Goal: Register for event/course

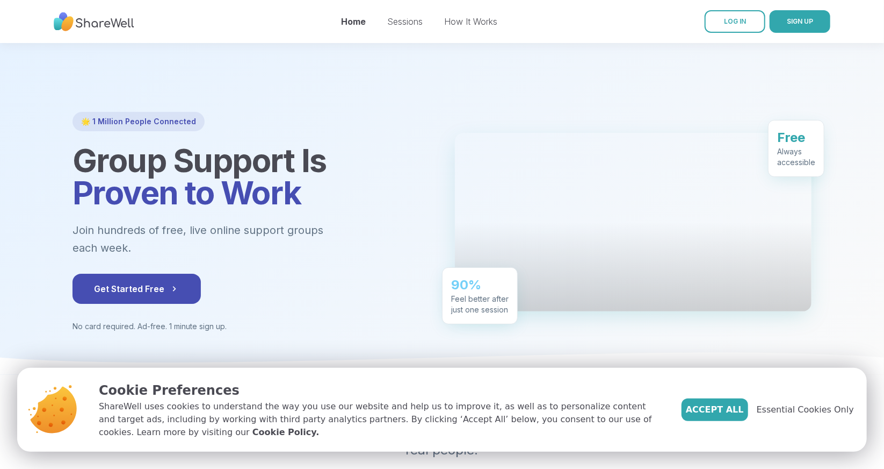
click at [807, 398] on div "Accept All Essential Cookies Only" at bounding box center [768, 409] width 172 height 23
click at [790, 403] on span "Essential Cookies Only" at bounding box center [805, 409] width 97 height 13
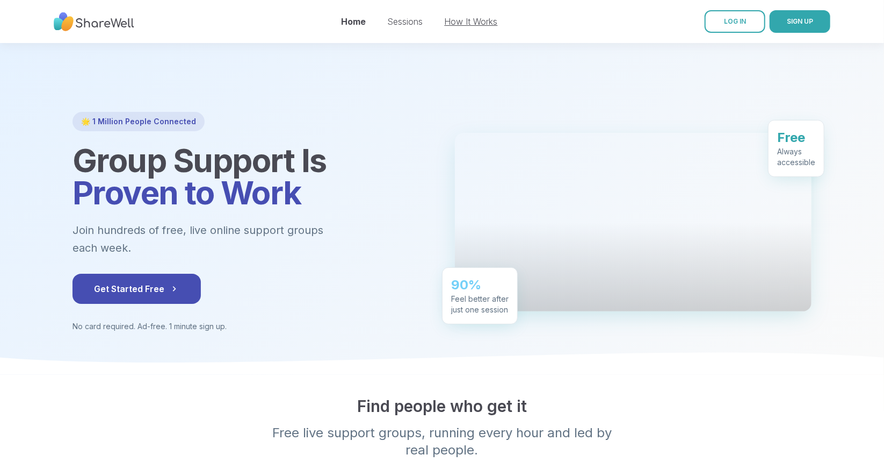
click at [498, 17] on link "How It Works" at bounding box center [471, 21] width 53 height 11
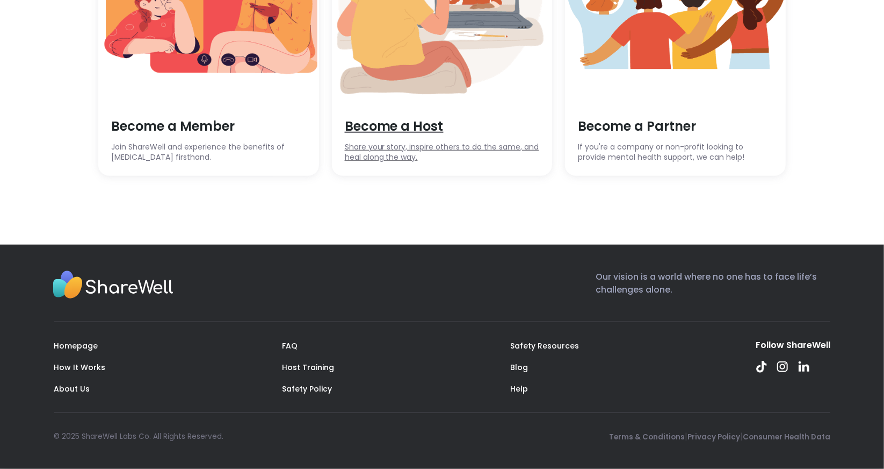
scroll to position [3615, 0]
click at [292, 340] on link "FAQ" at bounding box center [290, 345] width 16 height 11
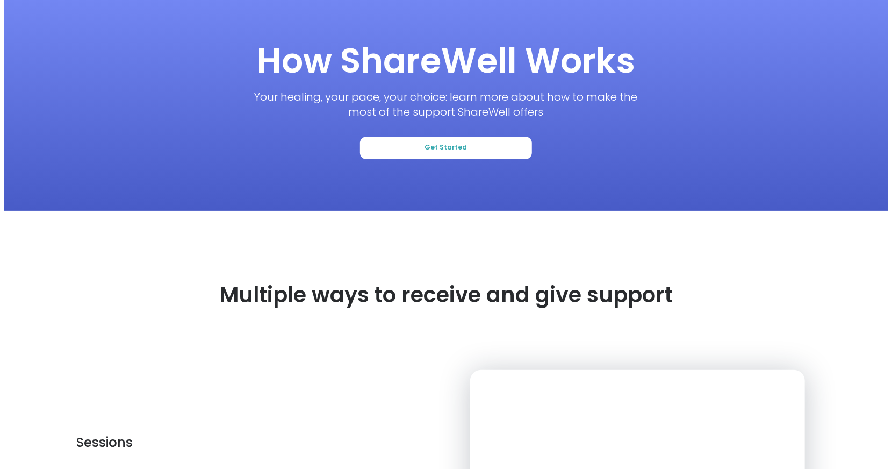
scroll to position [0, 0]
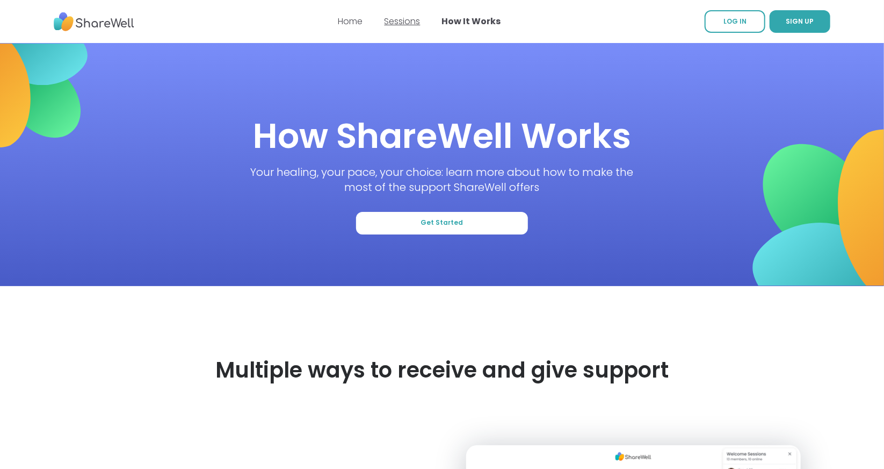
click at [411, 25] on link "Sessions" at bounding box center [403, 21] width 36 height 12
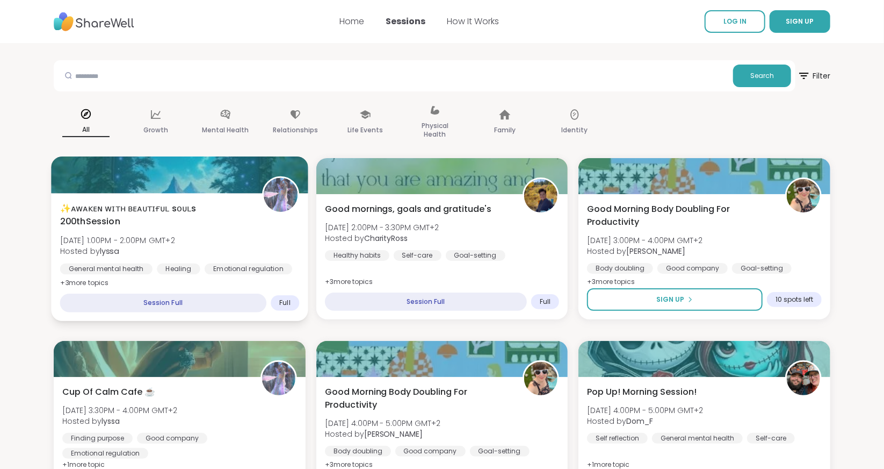
click at [96, 286] on span "+ 3 more topic s" at bounding box center [84, 282] width 49 height 9
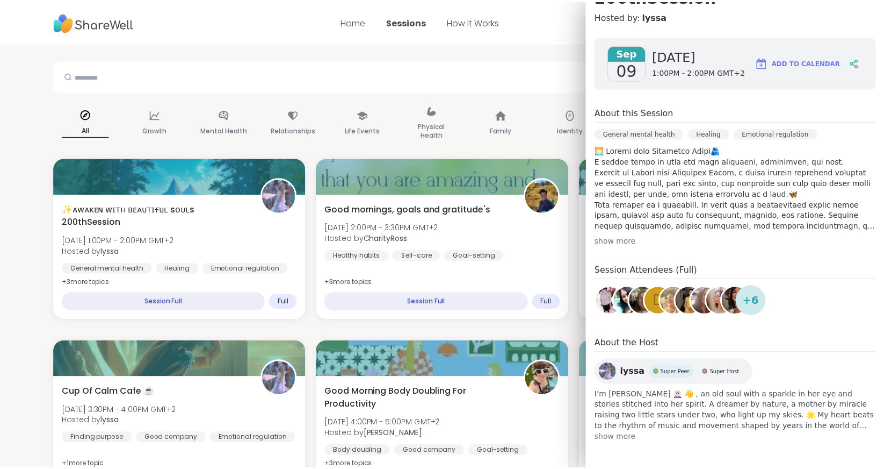
scroll to position [272, 0]
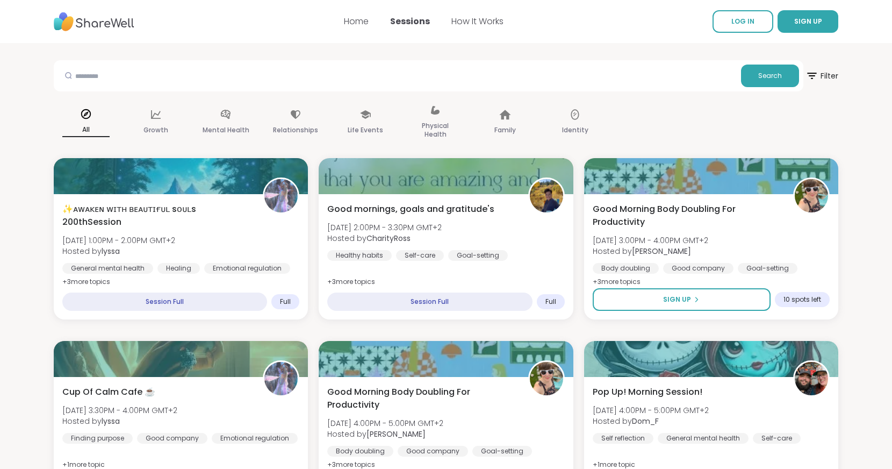
click at [424, 63] on div "Search" at bounding box center [429, 75] width 750 height 31
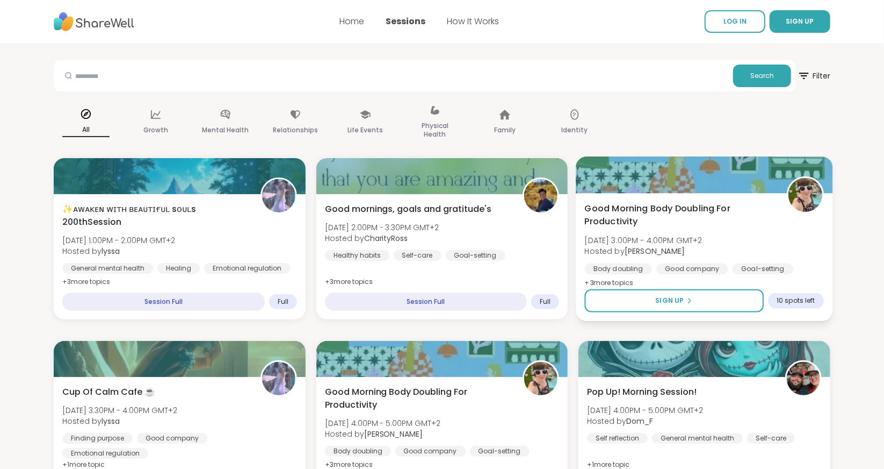
click at [794, 305] on span "10 spots left" at bounding box center [797, 300] width 38 height 9
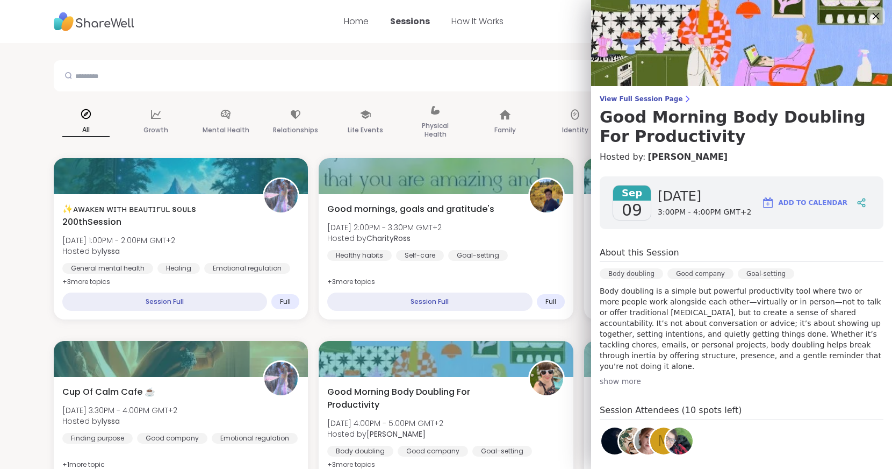
click at [869, 17] on icon at bounding box center [875, 15] width 13 height 13
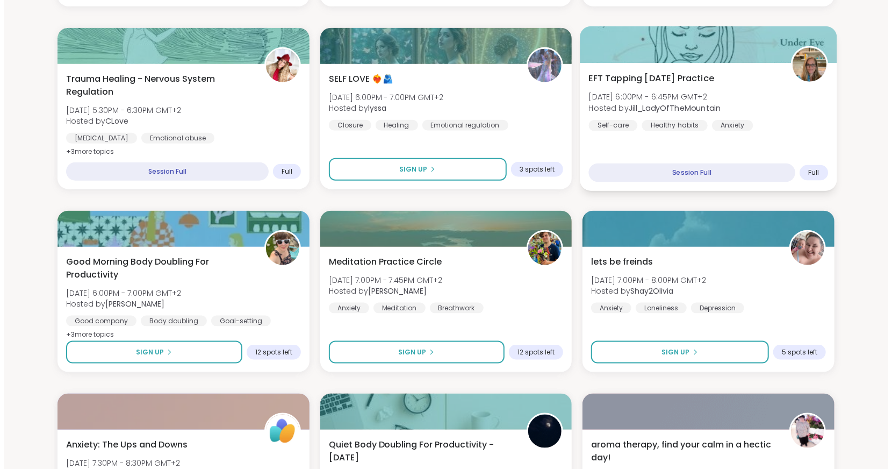
scroll to position [683, 0]
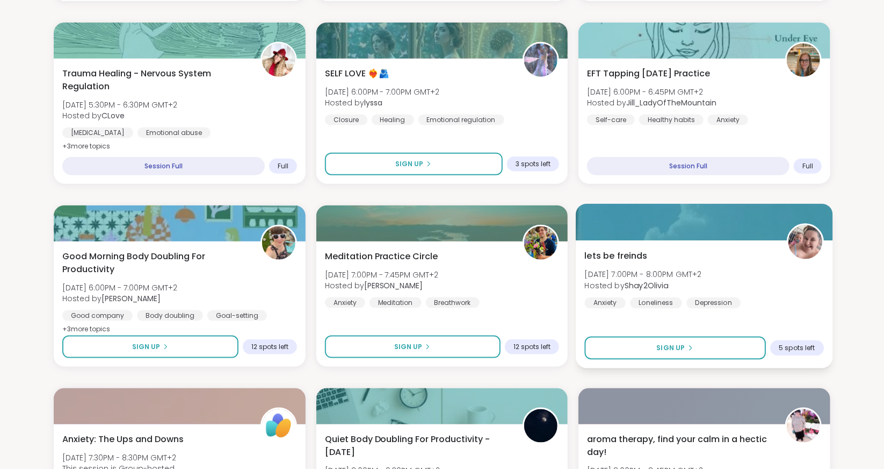
click at [797, 259] on img at bounding box center [806, 242] width 34 height 34
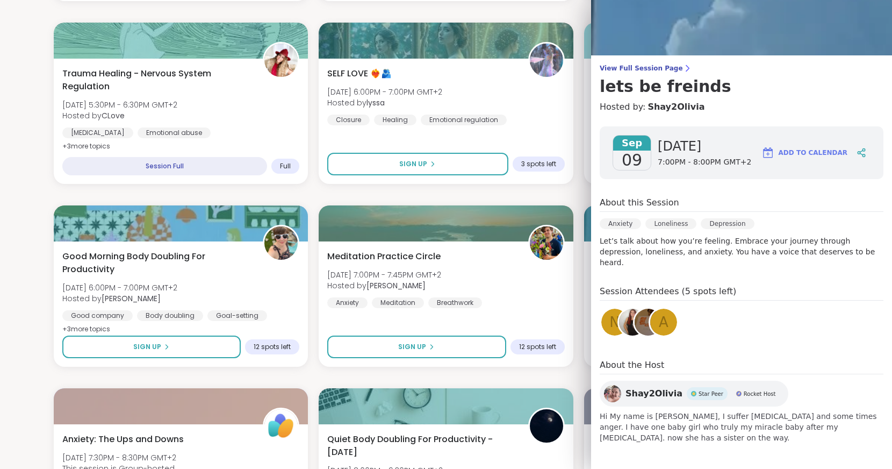
scroll to position [135, 0]
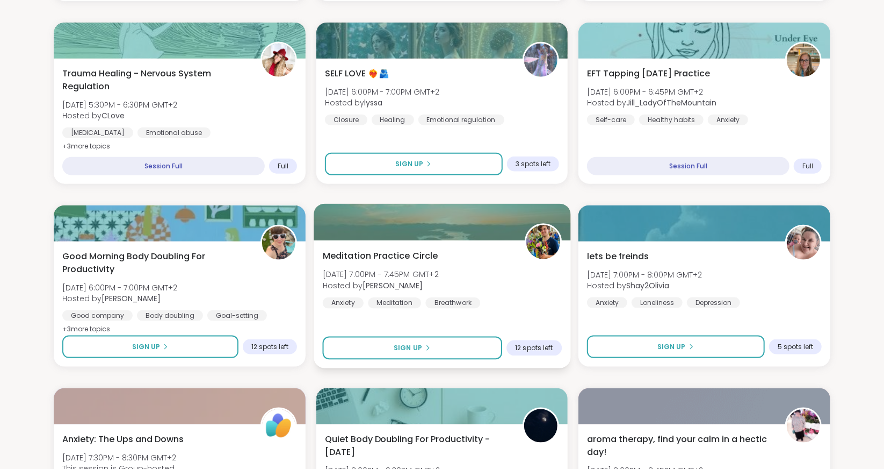
click at [537, 259] on img at bounding box center [543, 242] width 34 height 34
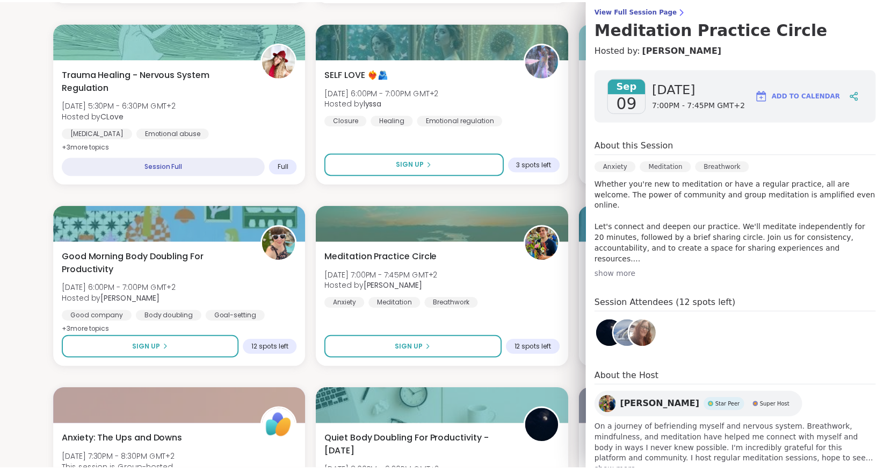
scroll to position [0, 0]
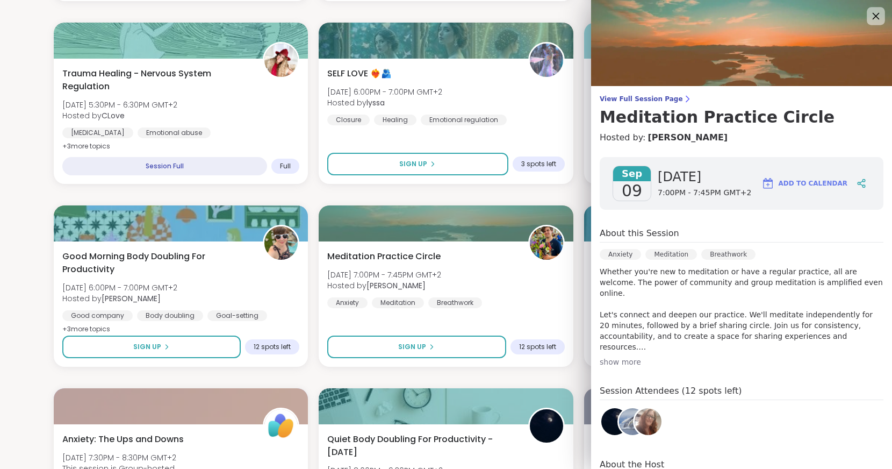
click at [869, 16] on icon at bounding box center [875, 15] width 13 height 13
